Goal: Find specific page/section: Find specific page/section

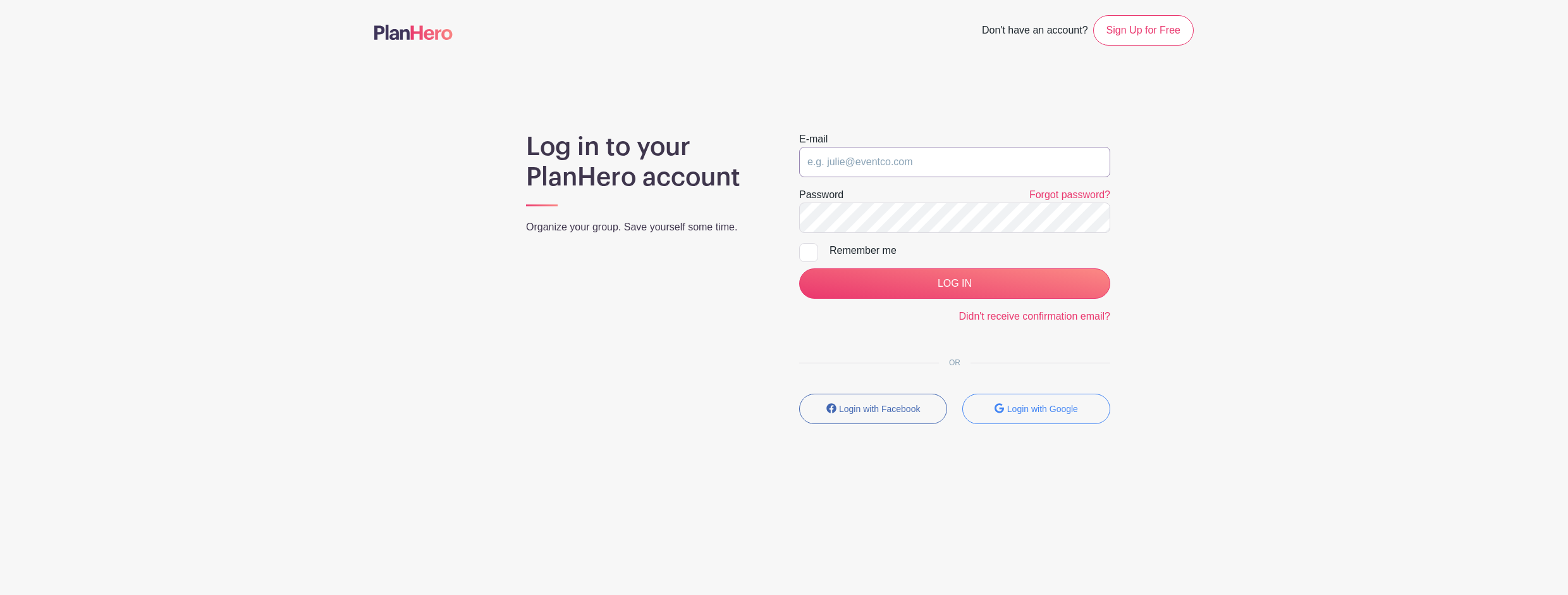
click at [820, 149] on input "email" at bounding box center [954, 161] width 311 height 31
type input "[EMAIL_ADDRESS][US_STATE][DOMAIN_NAME]"
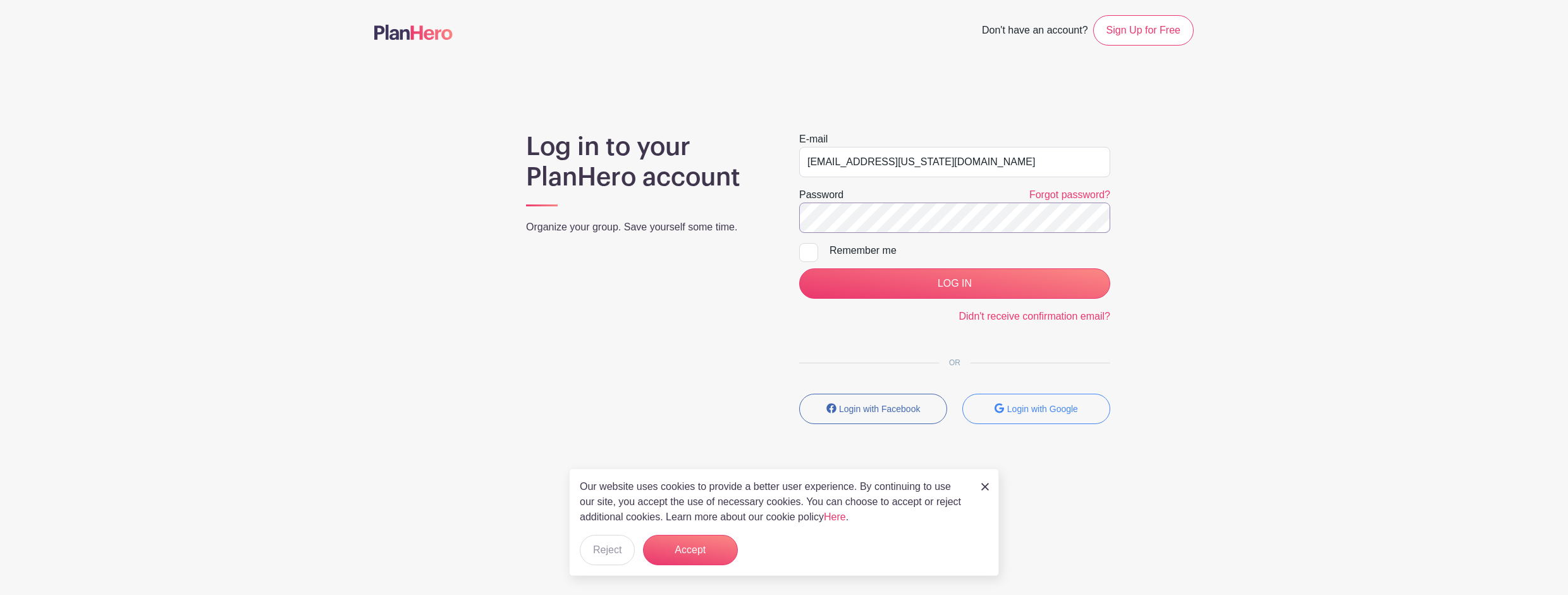
click at [799, 268] on input "LOG IN" at bounding box center [954, 283] width 311 height 31
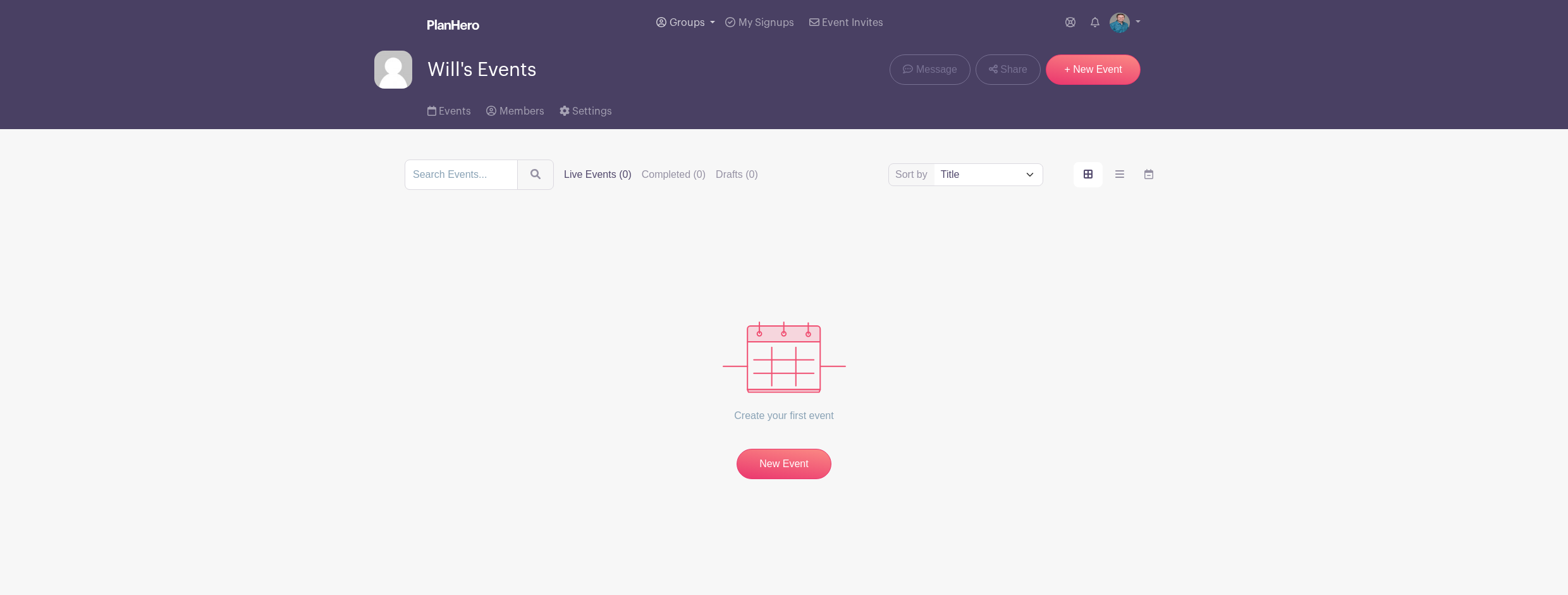
click at [686, 24] on span "Groups" at bounding box center [687, 22] width 35 height 10
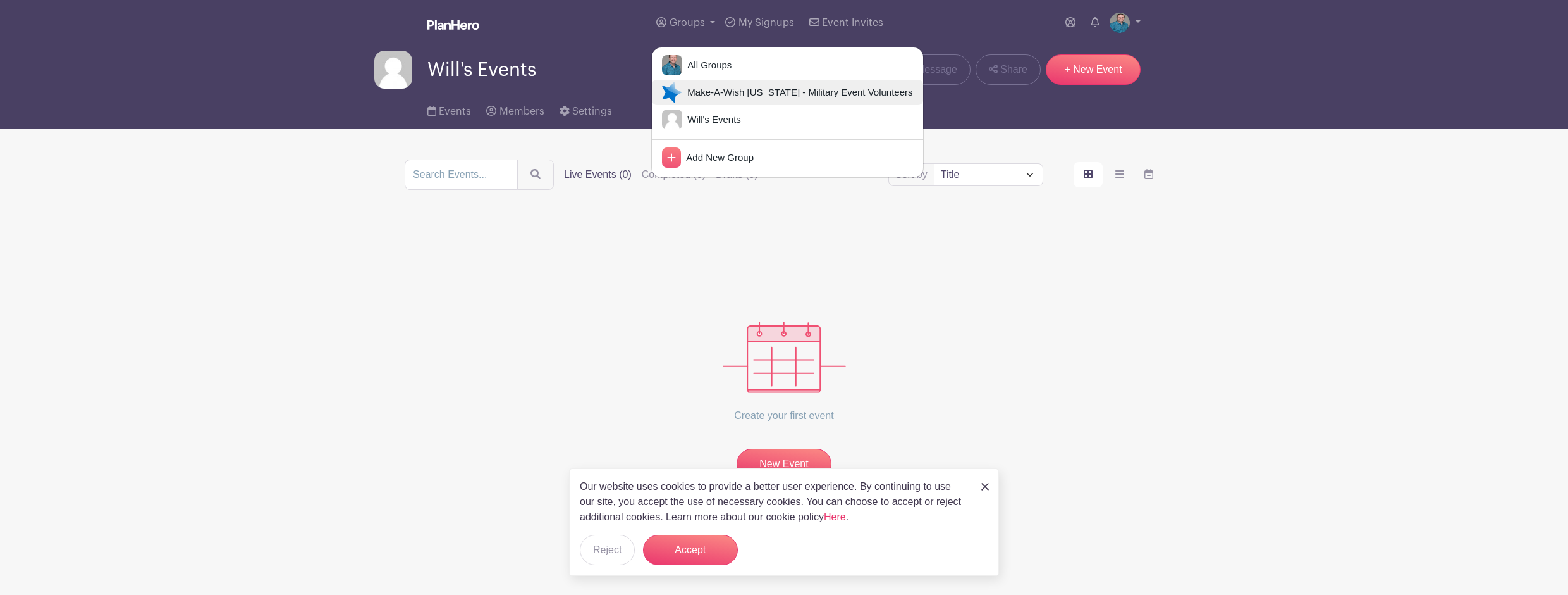
click at [693, 93] on span "Make-A-Wish [US_STATE] - Military Event Volunteers" at bounding box center [797, 92] width 230 height 14
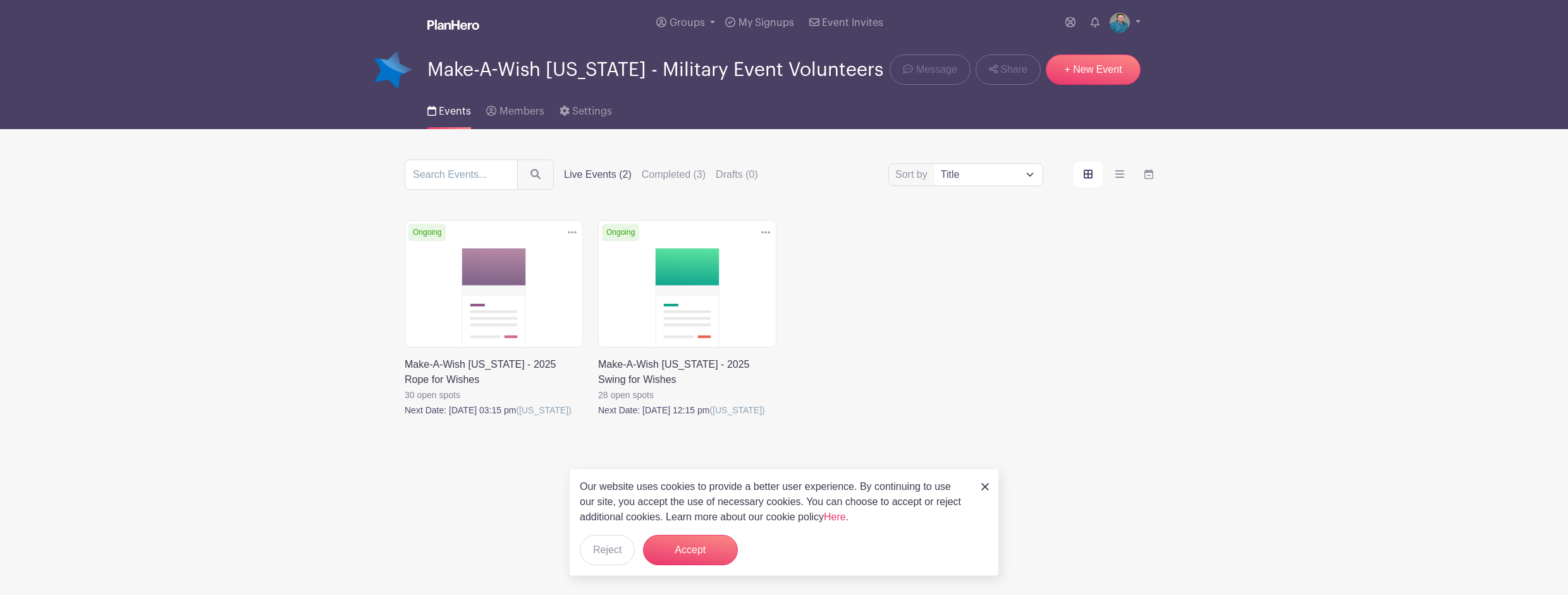
click at [598, 417] on link at bounding box center [598, 417] width 0 height 0
